Goal: Task Accomplishment & Management: Complete application form

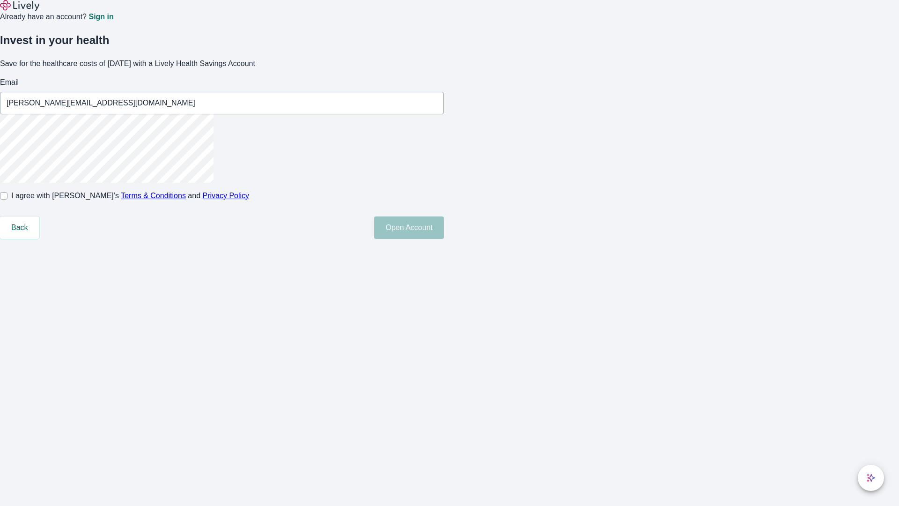
click at [7, 199] on input "I agree with Lively’s Terms & Conditions and Privacy Policy" at bounding box center [3, 195] width 7 height 7
checkbox input "true"
click at [444, 239] on button "Open Account" at bounding box center [409, 227] width 70 height 22
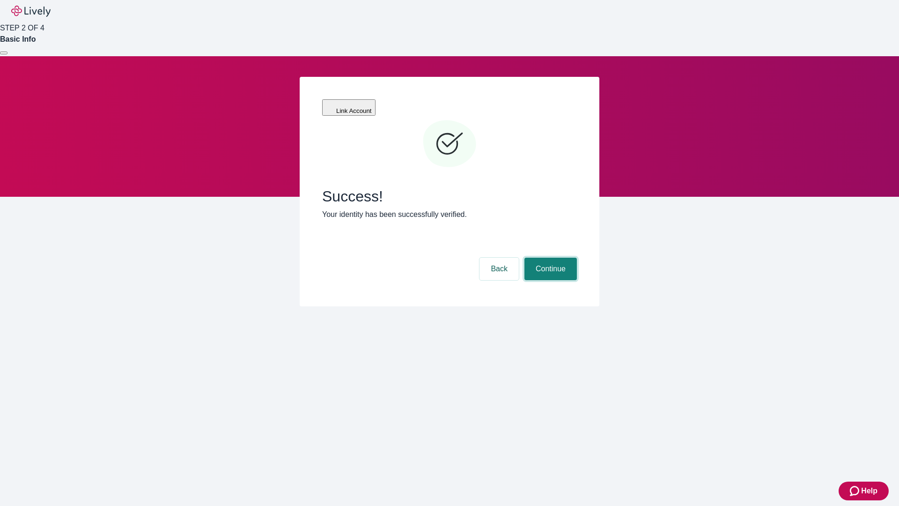
click at [549, 258] on button "Continue" at bounding box center [550, 269] width 52 height 22
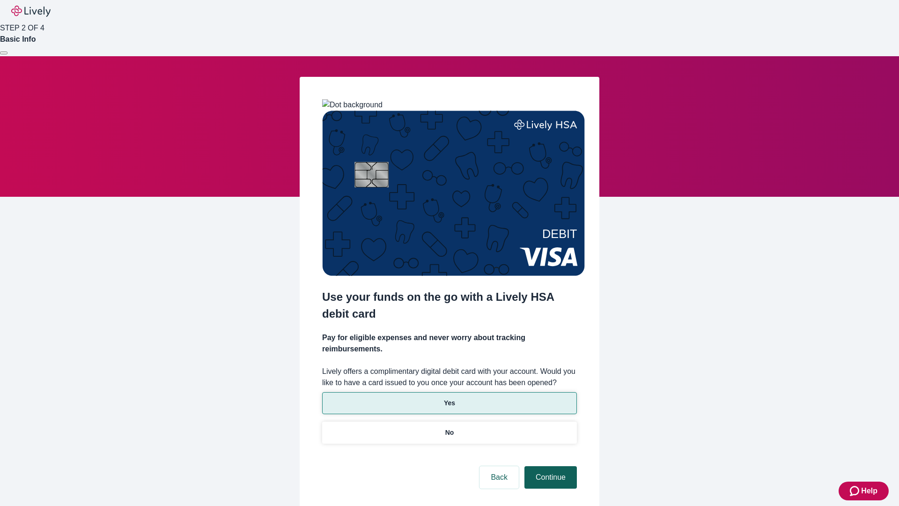
click at [449, 398] on p "Yes" at bounding box center [449, 403] width 11 height 10
click at [549, 466] on button "Continue" at bounding box center [550, 477] width 52 height 22
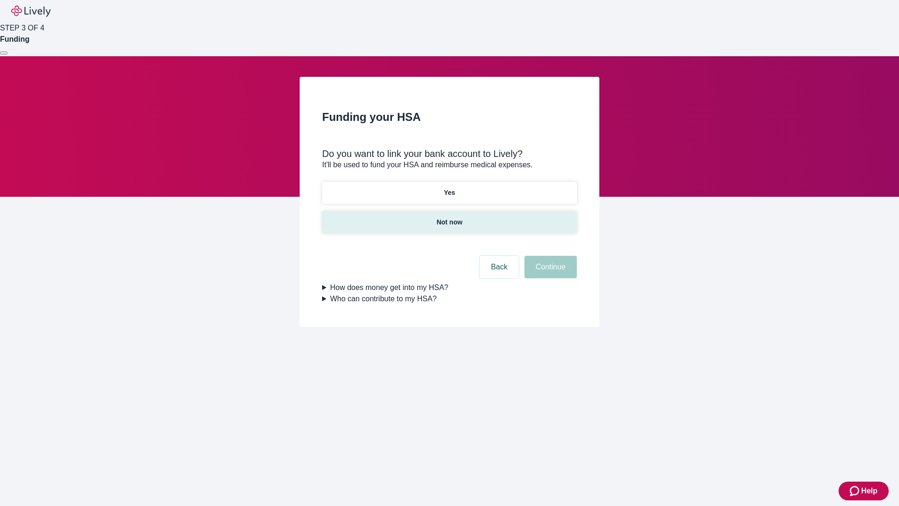
click at [449, 217] on p "Not now" at bounding box center [449, 222] width 26 height 10
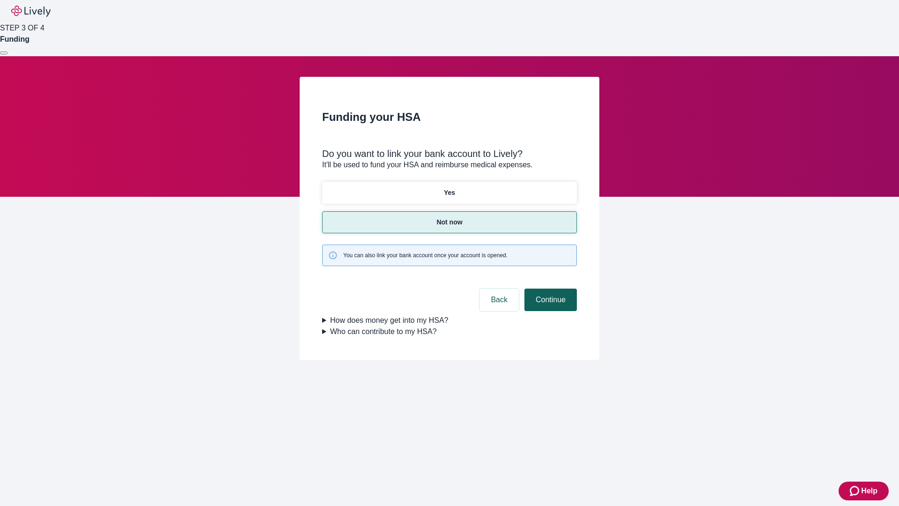
click at [549, 288] on button "Continue" at bounding box center [550, 299] width 52 height 22
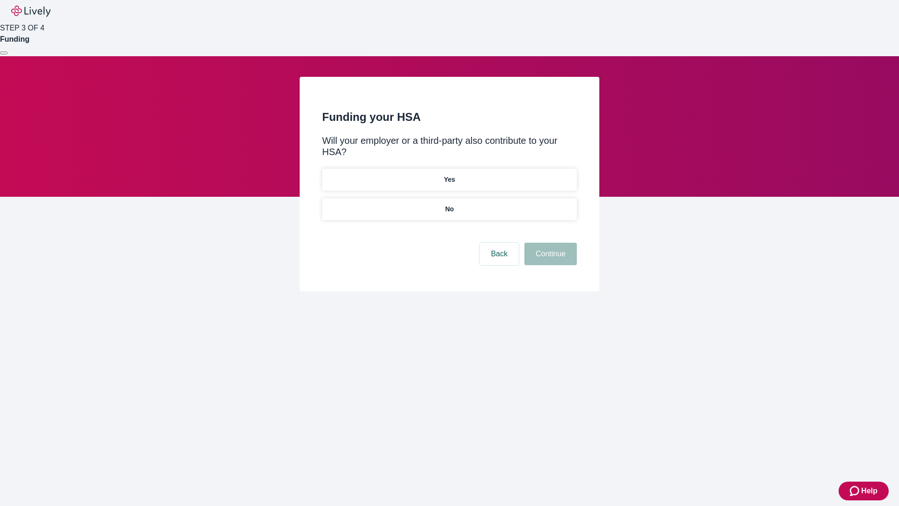
click at [449, 204] on p "No" at bounding box center [449, 209] width 9 height 10
click at [549, 243] on button "Continue" at bounding box center [550, 254] width 52 height 22
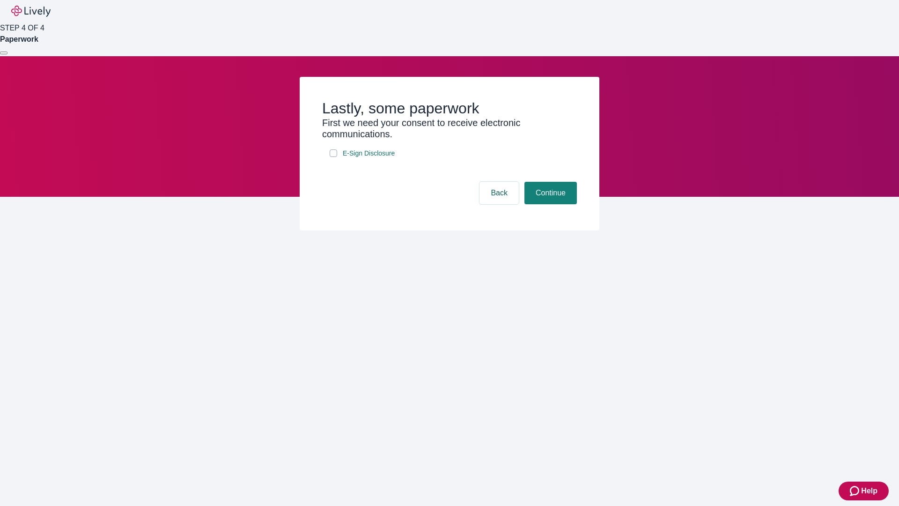
click at [333, 157] on input "E-Sign Disclosure" at bounding box center [333, 152] width 7 height 7
checkbox input "true"
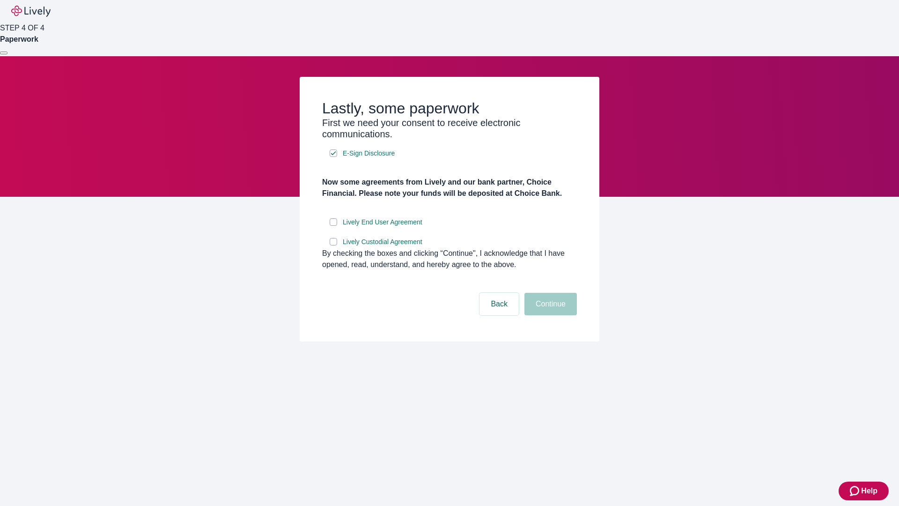
click at [333, 226] on input "Lively End User Agreement" at bounding box center [333, 221] width 7 height 7
checkbox input "true"
click at [333, 245] on input "Lively Custodial Agreement" at bounding box center [333, 241] width 7 height 7
checkbox input "true"
click at [549, 315] on button "Continue" at bounding box center [550, 304] width 52 height 22
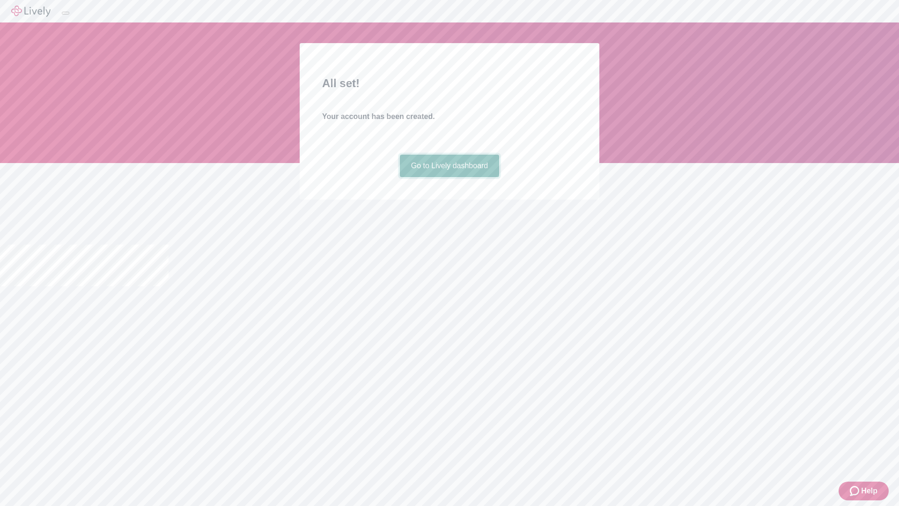
click at [449, 177] on link "Go to Lively dashboard" at bounding box center [450, 166] width 100 height 22
